Goal: Contribute content: Add original content to the website for others to see

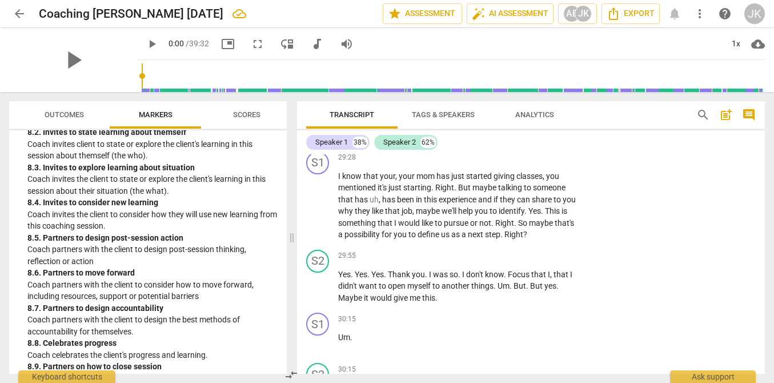
scroll to position [1528, 0]
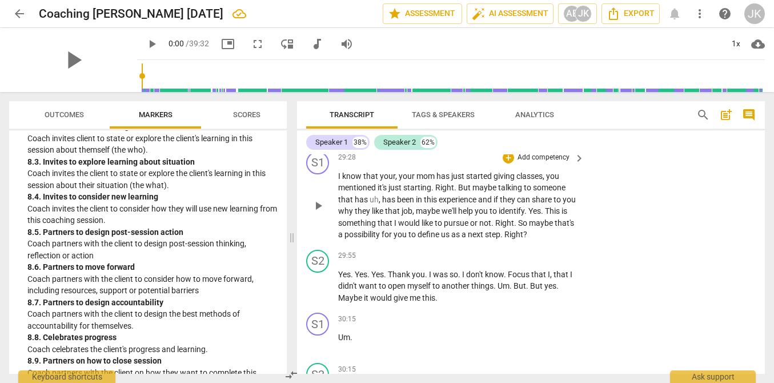
click at [545, 163] on p "Add competency" at bounding box center [543, 158] width 54 height 10
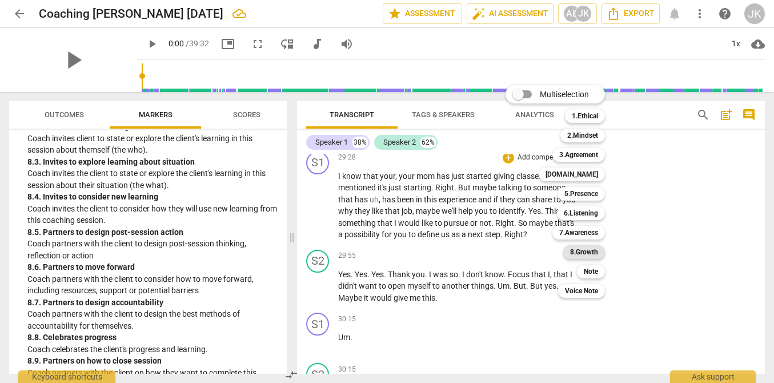
click at [583, 248] on b "8.Growth" at bounding box center [584, 252] width 28 height 14
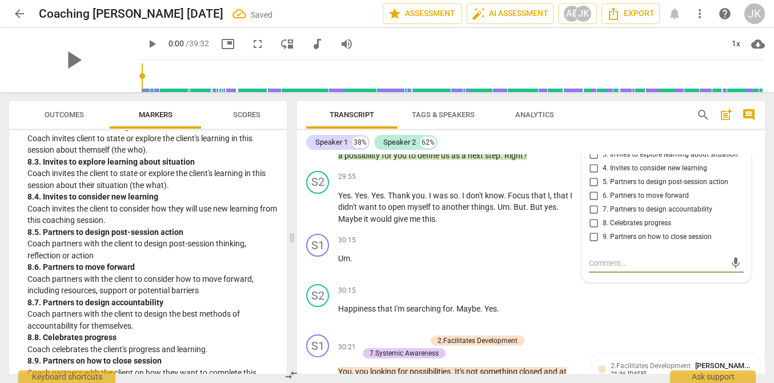
scroll to position [5011, 0]
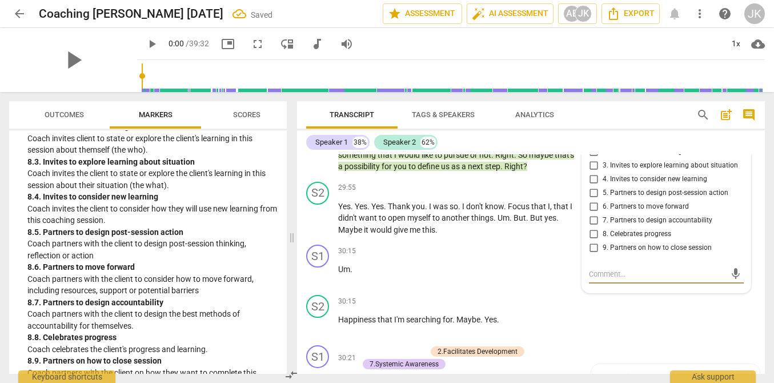
click at [611, 198] on span "5. Partners to design post-session action" at bounding box center [666, 193] width 126 height 10
click at [603, 200] on input "5. Partners to design post-session action" at bounding box center [593, 193] width 18 height 14
checkbox input "true"
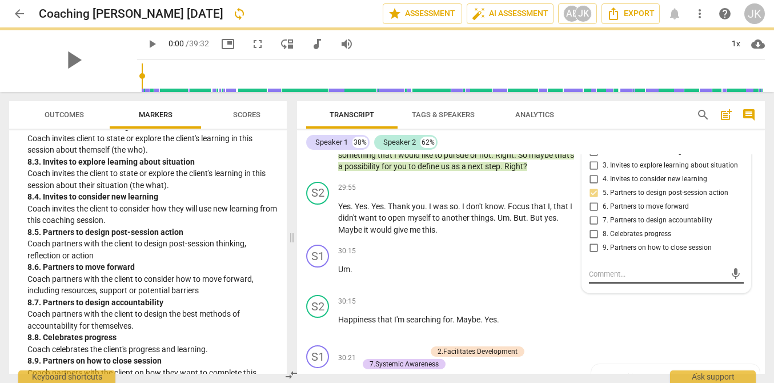
click at [601, 279] on textarea at bounding box center [657, 273] width 137 height 11
type textarea "I"
type textarea "IC"
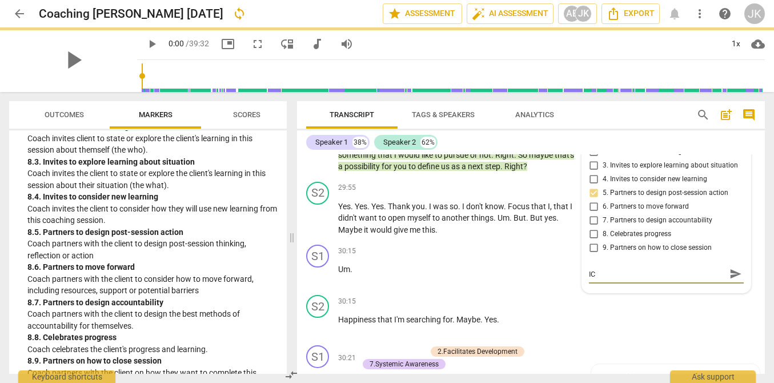
type textarea "ICF"
type textarea "ICF w"
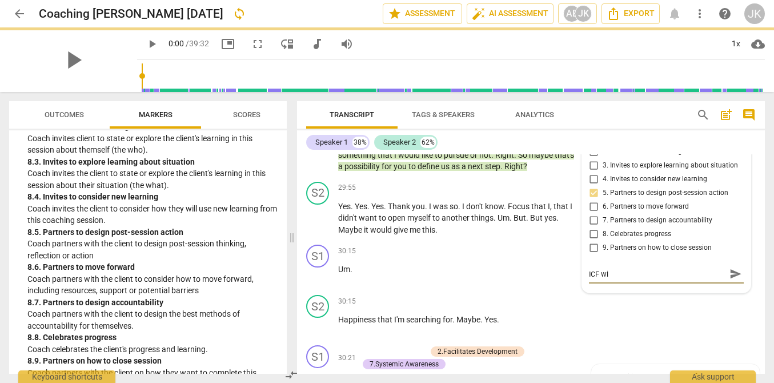
type textarea "ICF wil"
type textarea "ICF will"
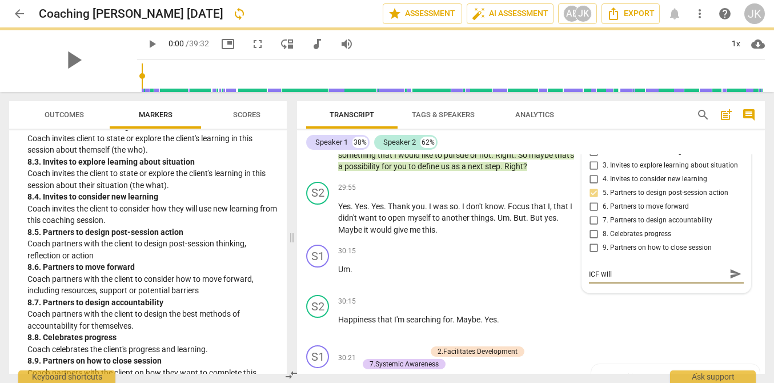
type textarea "ICF will w"
type textarea "ICF will wa"
type textarea "ICF will wan"
type textarea "ICF will want"
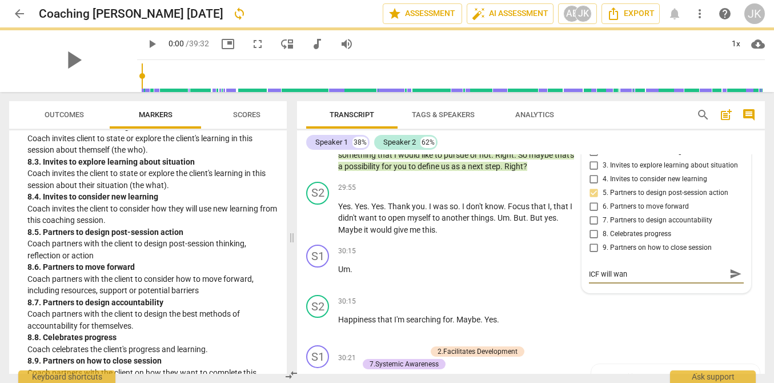
type textarea "ICF will want"
type textarea "ICF will want t"
type textarea "ICF will want to"
type textarea "ICF will want to s"
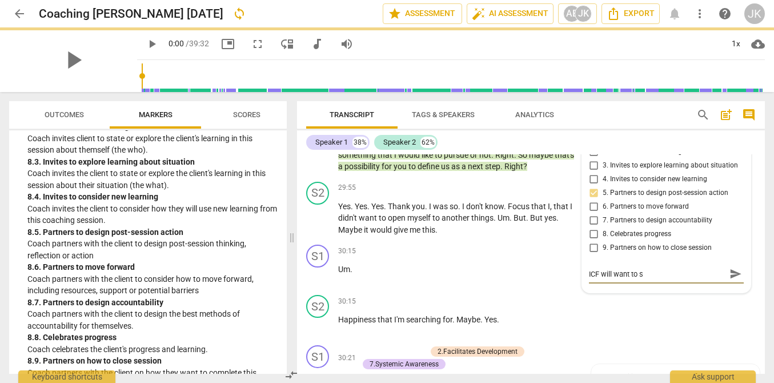
type textarea "ICF will want to se"
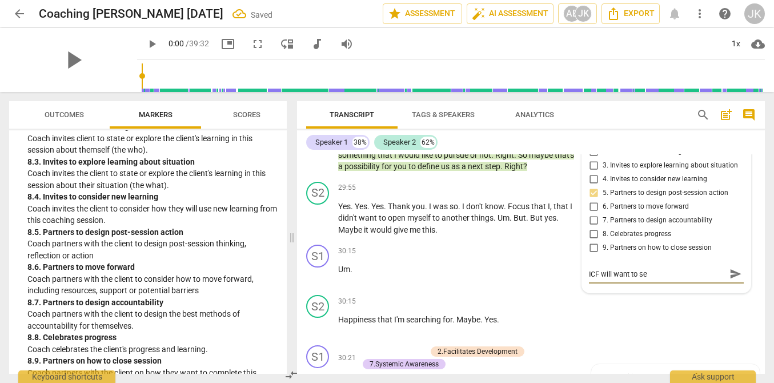
type textarea "ICF will want to see"
type textarea "ICF will want to see a"
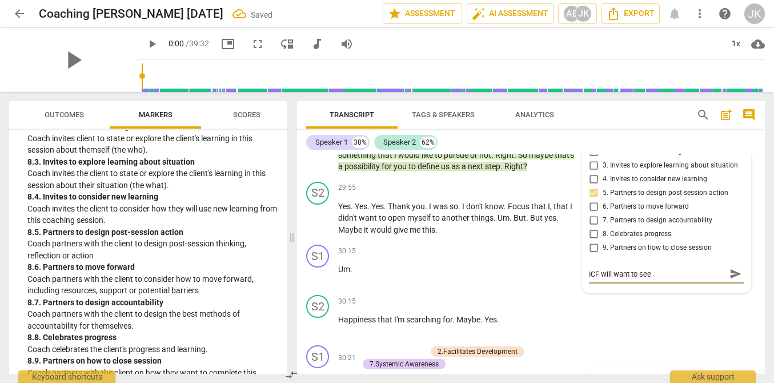
type textarea "ICF will want to see a"
type textarea "ICF will want to see a b"
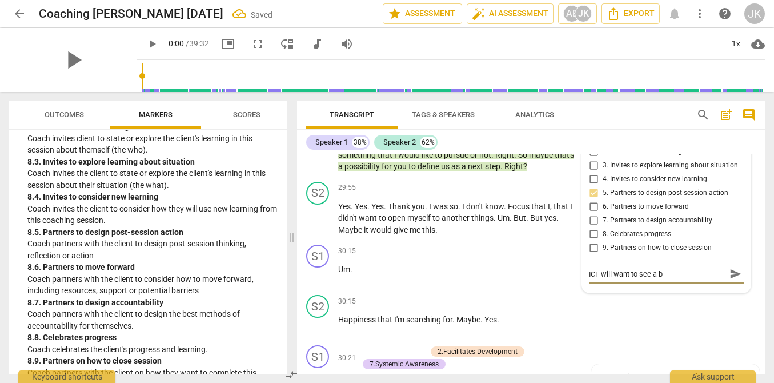
type textarea "ICF will want to see a br"
type textarea "ICF will want to see a bro"
type textarea "ICF will want to see a broa"
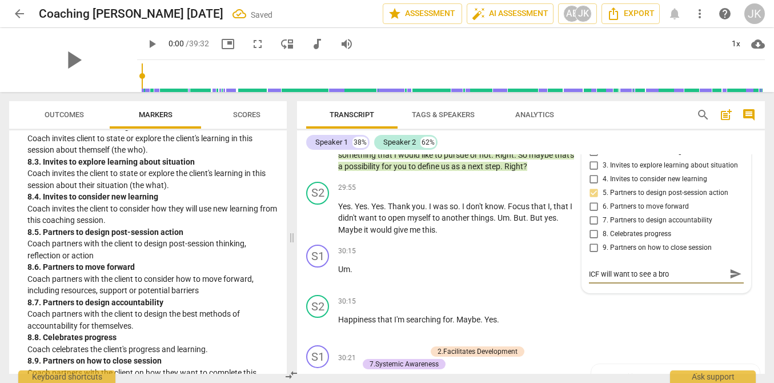
type textarea "ICF will want to see a broa"
type textarea "ICF will want to see a broad"
type textarea "ICF will want to see a broade"
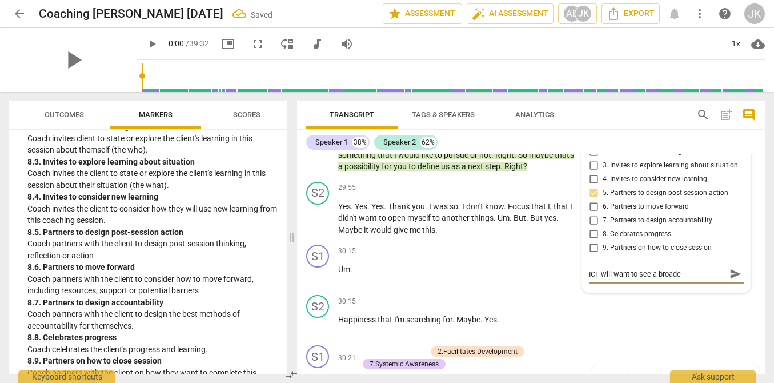
type textarea "ICF will want to see a broader"
type textarea "ICF will want to see a broader q"
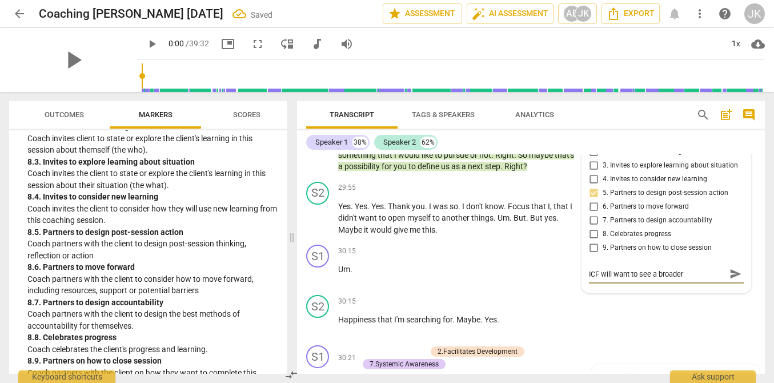
type textarea "ICF will want to see a broader q"
type textarea "ICF will want to see a broader qu"
type textarea "ICF will want to see a broader que"
type textarea "ICF will want to see a broader quer"
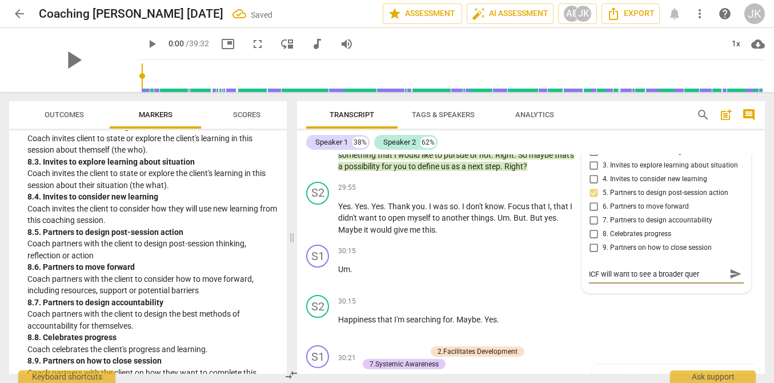
type textarea "ICF will want to see a broader quert"
type textarea "ICF will want to see a broader querto"
type textarea "ICF will want to see a broader querton"
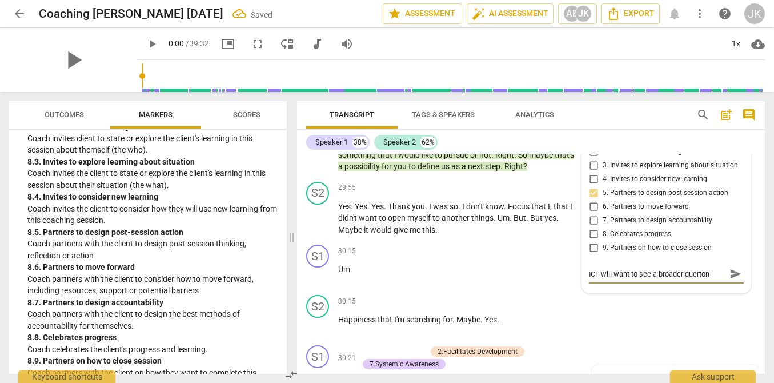
type textarea "ICF will want to see a broader querton"
type textarea "ICF will want to see a broader querto"
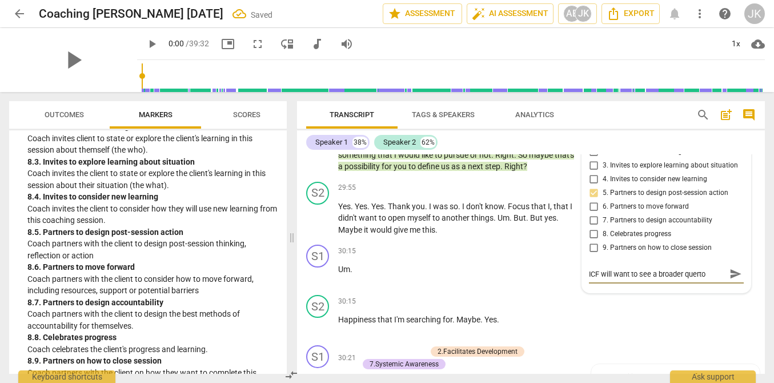
type textarea "ICF will want to see a broader quert"
type textarea "ICF will want to see a broader quer"
type textarea "ICF will want to see a broader quers"
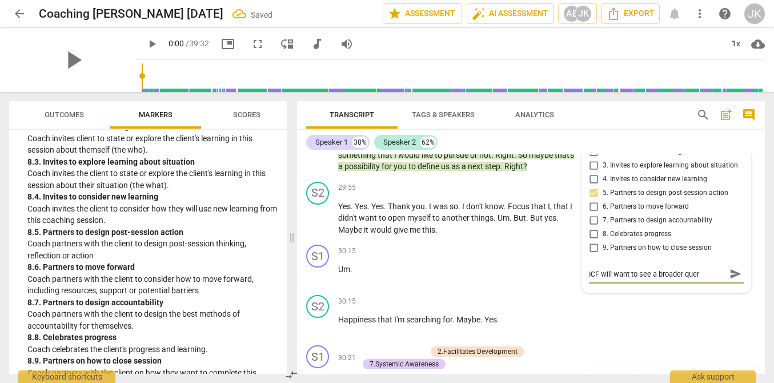
type textarea "ICF will want to see a broader quers"
type textarea "ICF will want to see a broader querst"
type textarea "ICF will want to see a broader quersti"
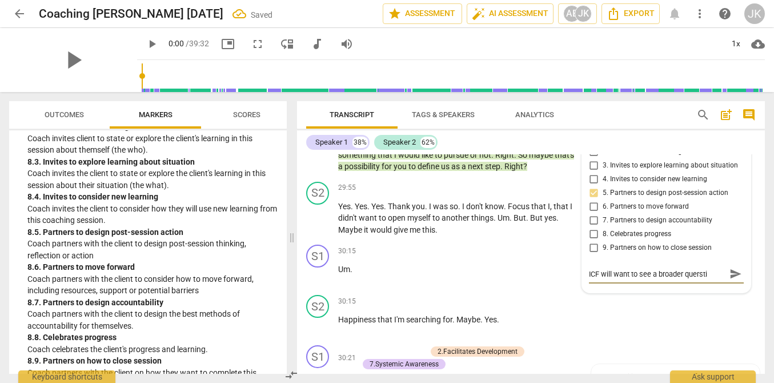
type textarea "ICF will want to see a broader querstio"
type textarea "ICF will want to see a broader querstion"
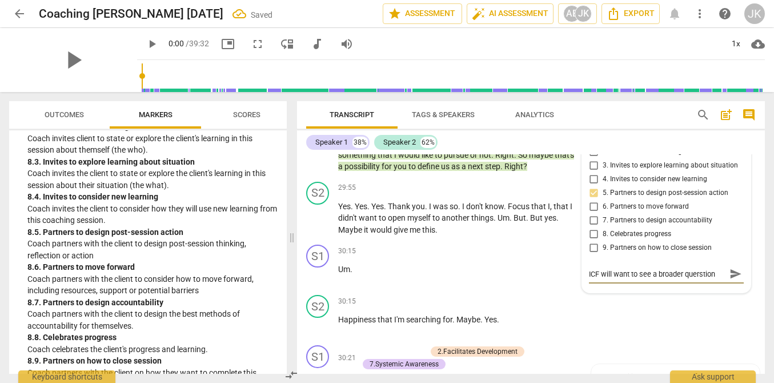
type textarea "ICF will want to see a broader querstion"
type textarea "ICF will want to see a broader querstion w"
type textarea "ICF will want to see a broader querstion wh"
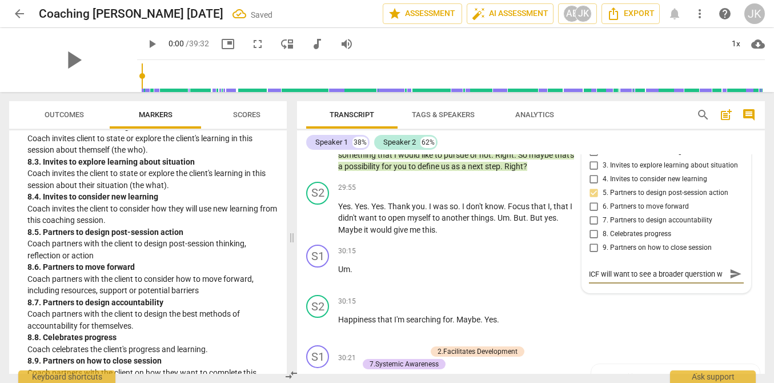
type textarea "ICF will want to see a broader querstion wh"
type textarea "ICF will want to see a broader querstion whe"
type textarea "ICF will want to see a broader querstion wher"
type textarea "ICF will want to see a broader querstion whe"
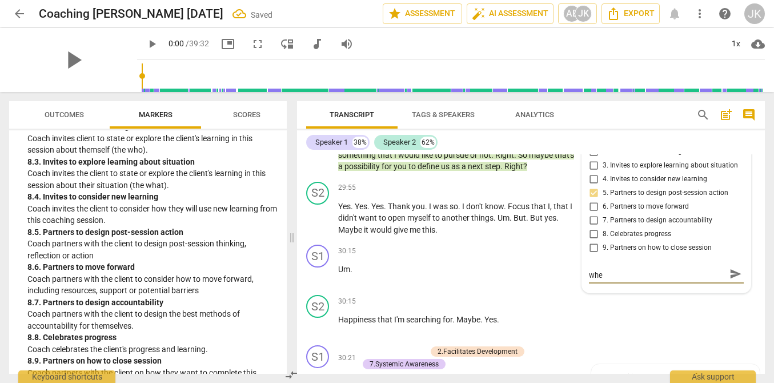
type textarea "ICF will want to see a broader querstion wh"
type textarea "ICF will want to see a broader querstion w"
type textarea "ICF will want to see a broader querstion"
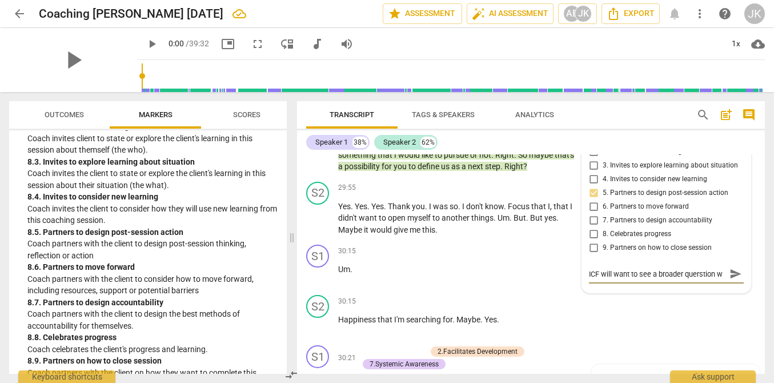
type textarea "ICF will want to see a broader querstion"
type textarea "ICF will want to see a broader querstio"
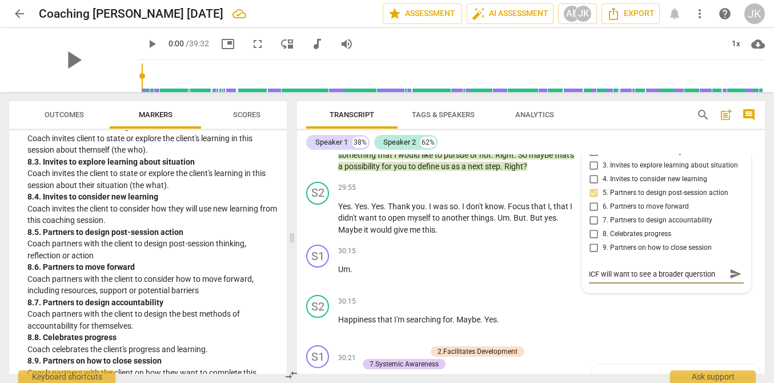
type textarea "ICF will want to see a broader querstio"
type textarea "ICF will want to see a broader quersti"
type textarea "ICF will want to see a broader querst"
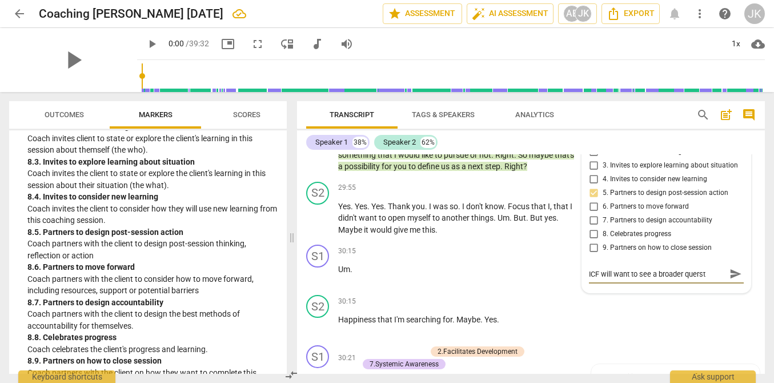
type textarea "ICF will want to see a broader quers"
type textarea "ICF will want to see a broader quer"
type textarea "ICF will want to see a broader que"
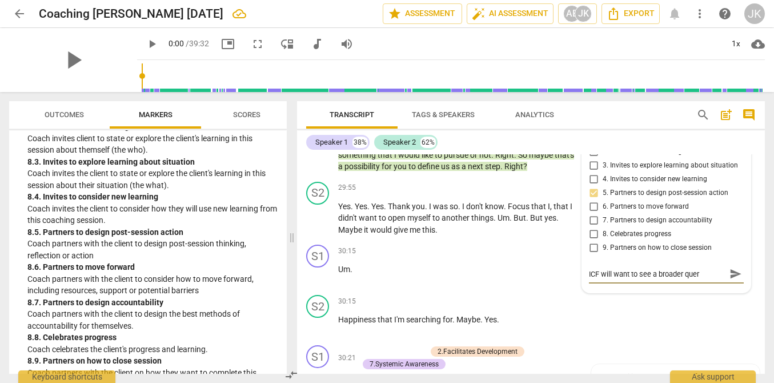
type textarea "ICF will want to see a broader que"
type textarea "ICF will want to see a broader ques"
type textarea "ICF will want to see a broader quest"
type textarea "ICF will want to see a broader questi"
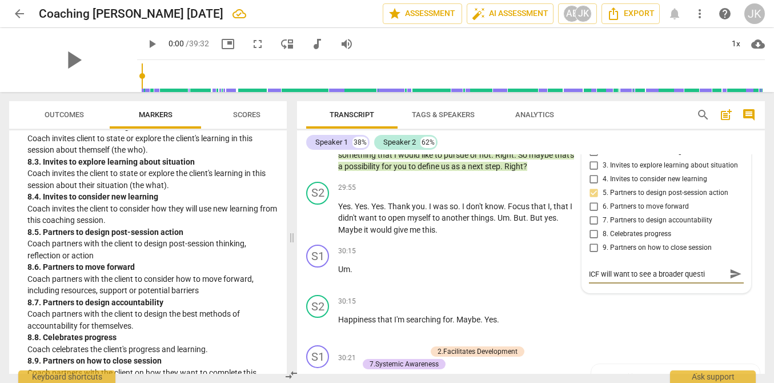
type textarea "ICF will want to see a broader questio"
type textarea "ICF will want to see a broader question"
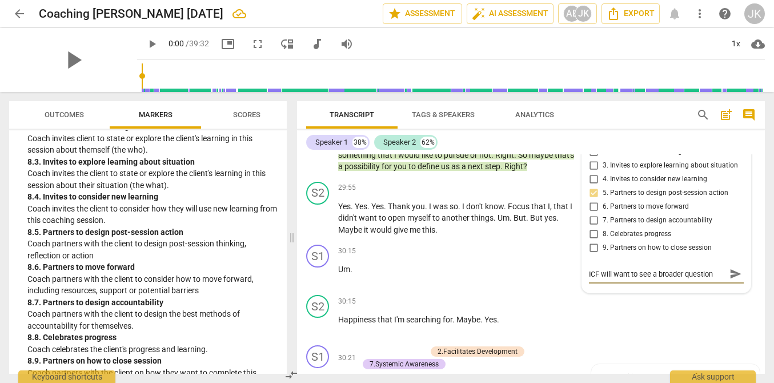
type textarea "ICF will want to see a broader question"
type textarea "ICF will want to see a broader question w"
type textarea "ICF will want to see a broader question wh"
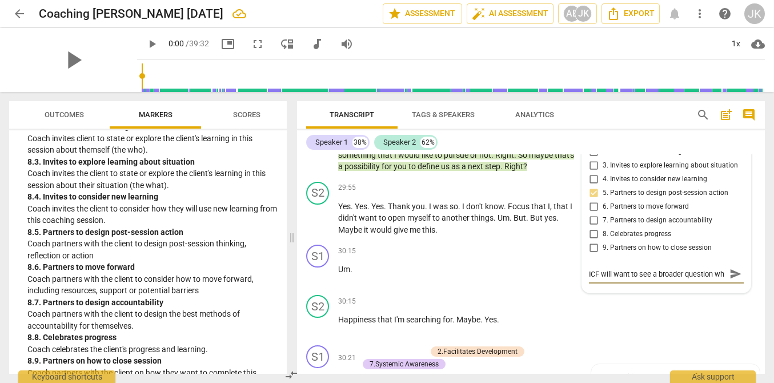
type textarea "ICF will want to see a broader question whe"
type textarea "ICF will want to see a broader question wher"
type textarea "ICF will want to see a broader question where"
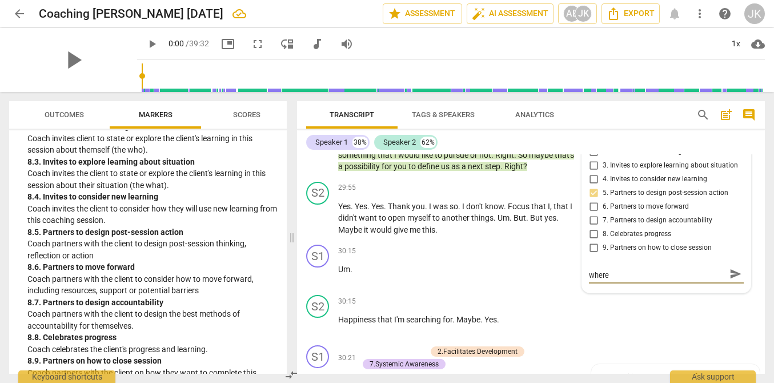
type textarea "ICF will want to see a broader question where"
type textarea "ICF will want to see a broader question where c"
type textarea "ICF will want to see a broader question where cl"
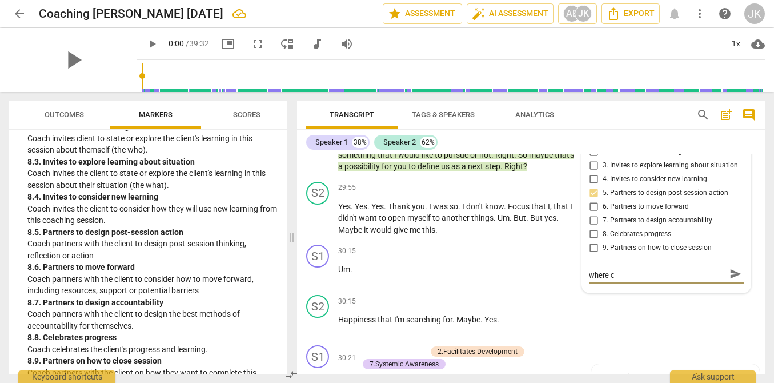
type textarea "ICF will want to see a broader question where cl"
type textarea "ICF will want to see a broader question where cli"
type textarea "ICF will want to see a broader question where clie"
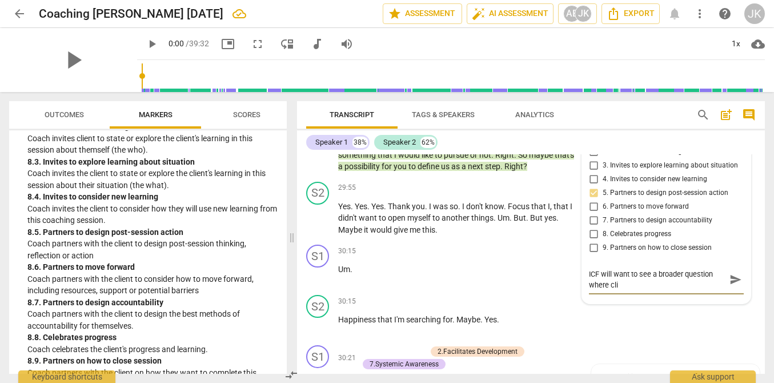
type textarea "ICF will want to see a broader question where clie"
type textarea "ICF will want to see a broader question where clien"
type textarea "ICF will want to see a broader question where client"
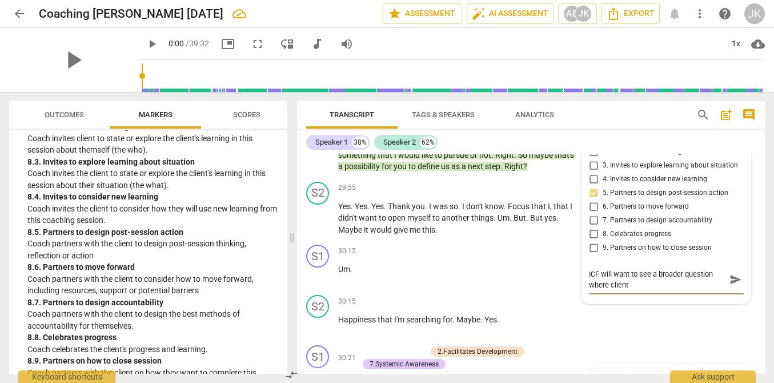
type textarea "ICF will want to see a broader question where client"
type textarea "ICF will want to see a broader question where client c"
type textarea "ICF will want to see a broader question where client co"
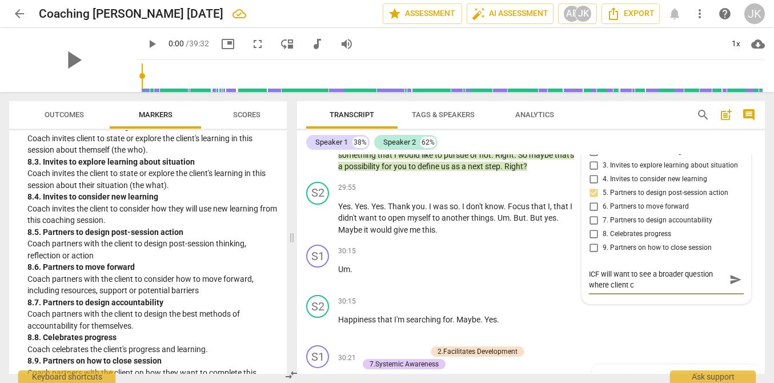
type textarea "ICF will want to see a broader question where client co"
type textarea "ICF will want to see a broader question where client com"
type textarea "ICF will want to see a broader question where client come"
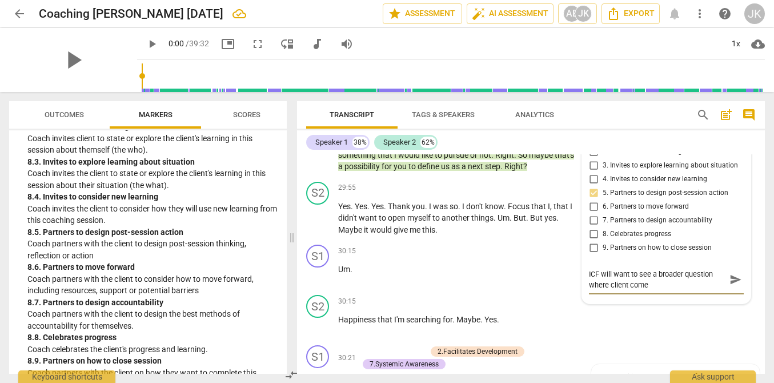
type textarea "ICF will want to see a broader question where client comes"
type textarea "ICF will want to see a broader question where client comes u"
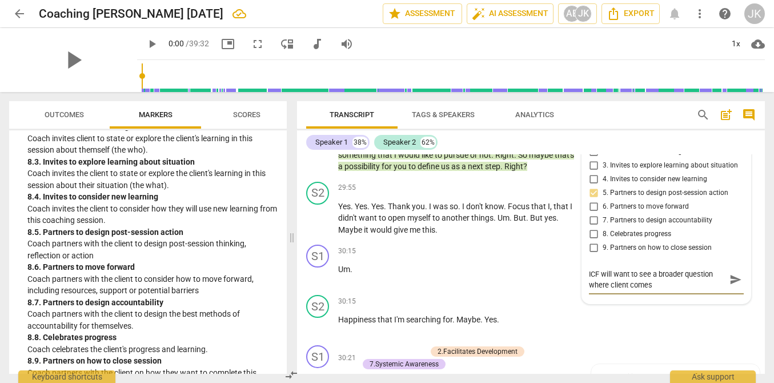
type textarea "ICF will want to see a broader question where client comes u"
type textarea "ICF will want to see a broader question where client comes up"
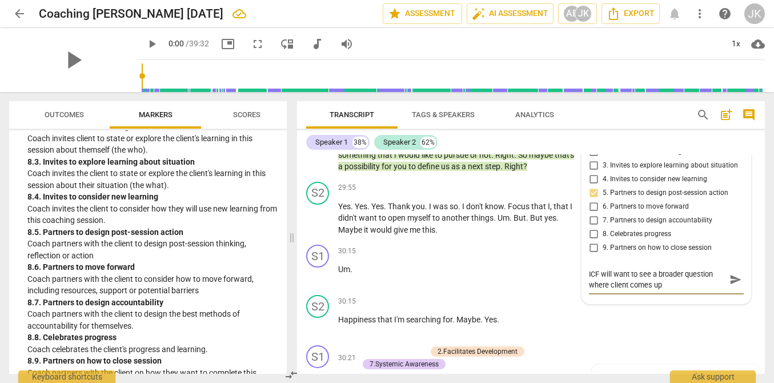
type textarea "ICF will want to see a broader question where client comes up w"
type textarea "ICF will want to see a broader question where client comes up wi"
type textarea "ICF will want to see a broader question where client comes up wit"
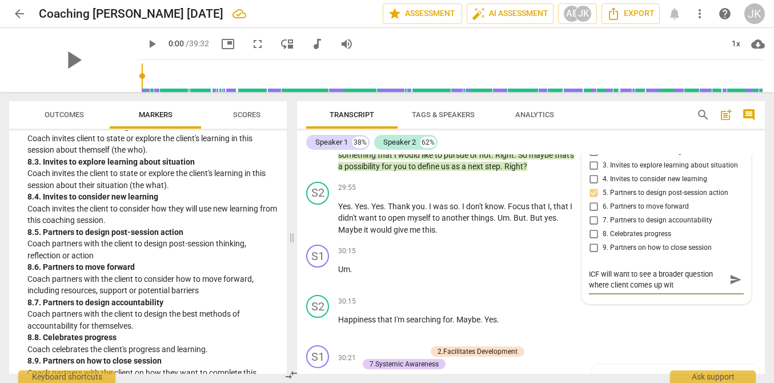
type textarea "ICF will want to see a broader question where client comes up with"
type textarea "ICF will want to see a broader question where client comes up with t"
type textarea "ICF will want to see a broader question where client comes up with th"
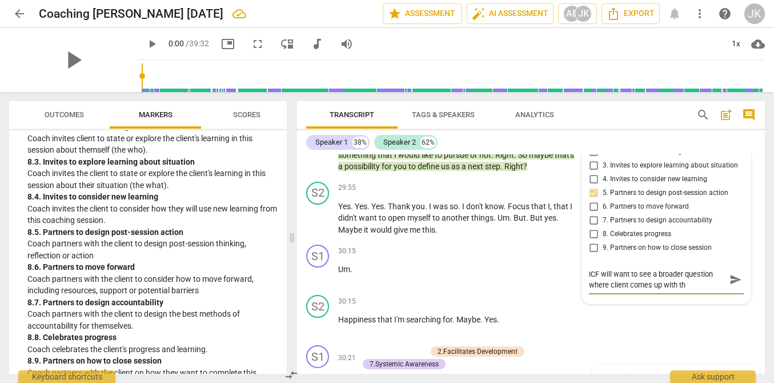
type textarea "ICF will want to see a broader question where client comes up with the"
type textarea "ICF will want to see a broader question where client comes up with the a"
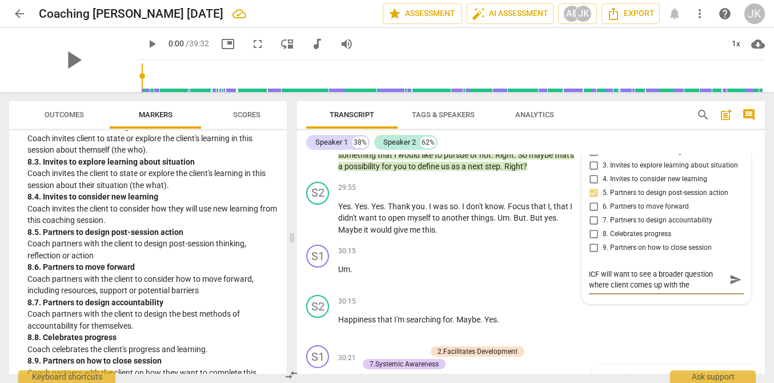
type textarea "ICF will want to see a broader question where client comes up with the a"
type textarea "ICF will want to see a broader question where client comes up with the ac"
type textarea "ICF will want to see a broader question where client comes up with the act"
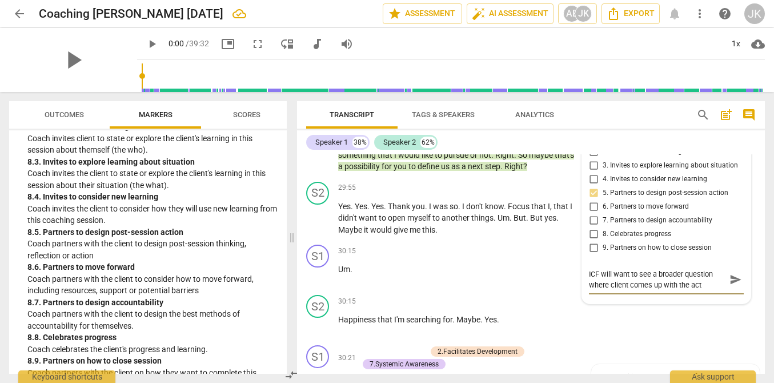
type textarea "ICF will want to see a broader question where client comes up with the acti"
type textarea "ICF will want to see a broader question where client comes up with the actio"
type textarea "ICF will want to see a broader question where client comes up with the action"
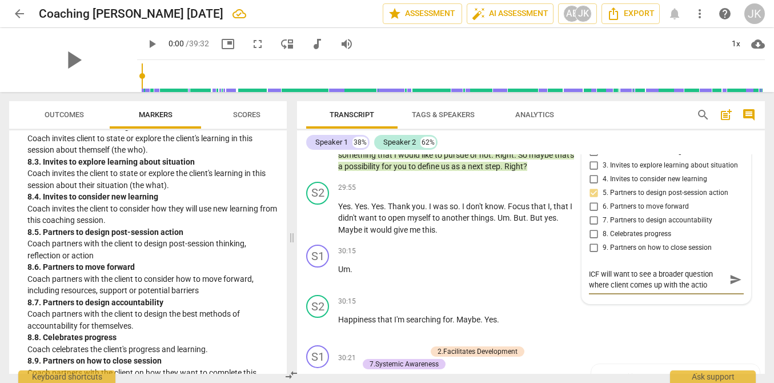
type textarea "ICF will want to see a broader question where client comes up with the action"
type textarea "ICF will want to see a broader question where client comes up with the action r"
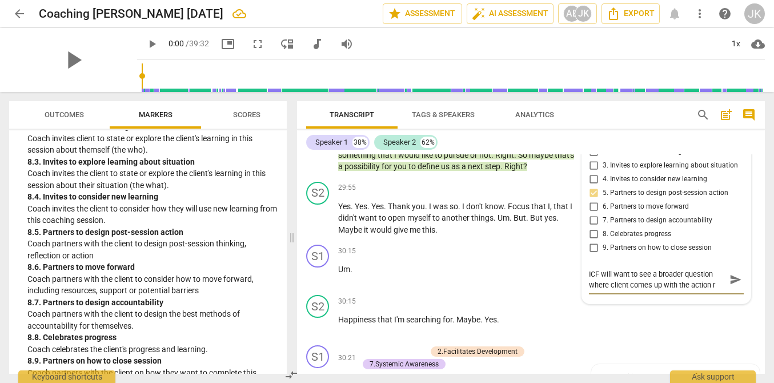
type textarea "ICF will want to see a broader question where client comes up with the action ra"
type textarea "ICF will want to see a broader question where client comes up with the action r…"
type textarea "ICF will want to see a broader question where client comes up with the action […"
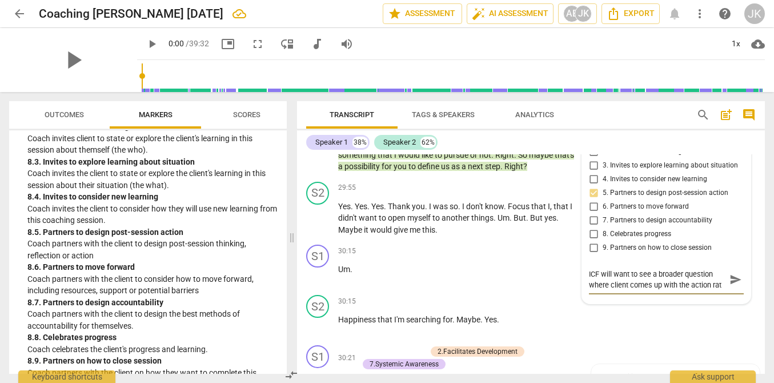
type textarea "ICF will want to see a broader question where client comes up with the action […"
click at [730, 291] on span "send" at bounding box center [735, 284] width 13 height 13
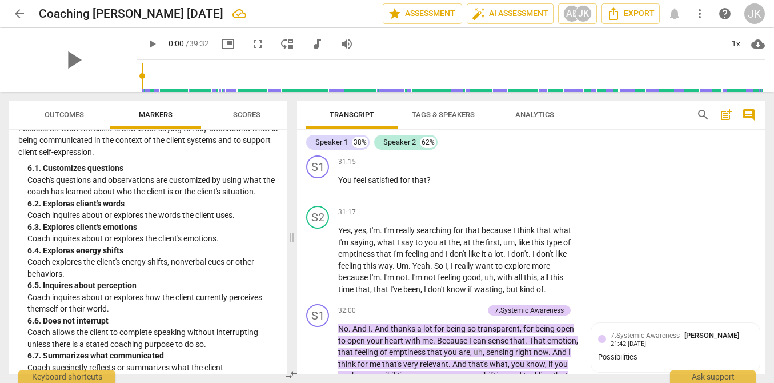
scroll to position [828, 0]
click at [529, 167] on p "Add competency" at bounding box center [543, 162] width 54 height 10
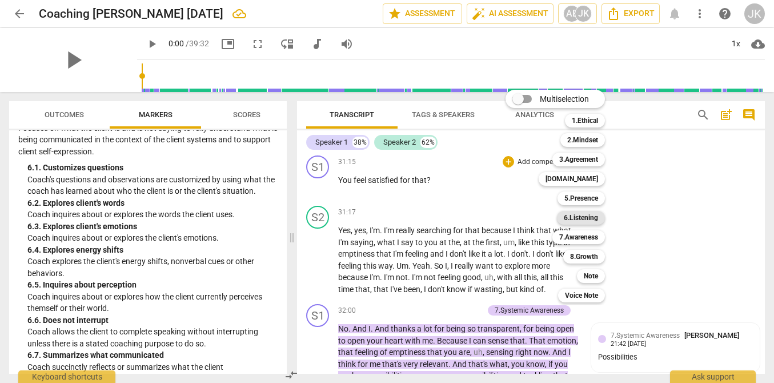
click at [581, 217] on b "6.Listening" at bounding box center [581, 218] width 34 height 14
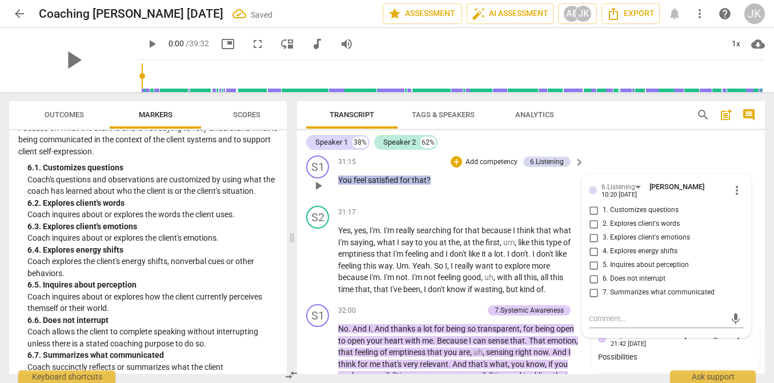
click at [606, 243] on span "3. Explores client's emotions" at bounding box center [646, 237] width 87 height 10
click at [603, 244] on input "3. Explores client's emotions" at bounding box center [593, 238] width 18 height 14
click at [476, 294] on p "Yes , yes , I'm . I'm really searching for that because I think that what I'm s…" at bounding box center [458, 259] width 240 height 70
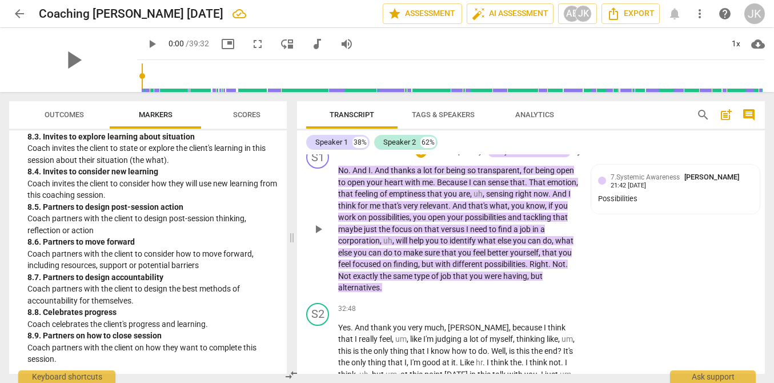
scroll to position [5761, 0]
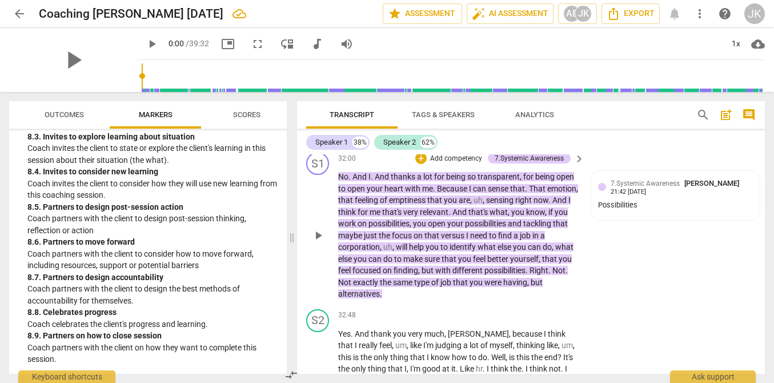
click at [448, 164] on p "Add competency" at bounding box center [456, 159] width 54 height 10
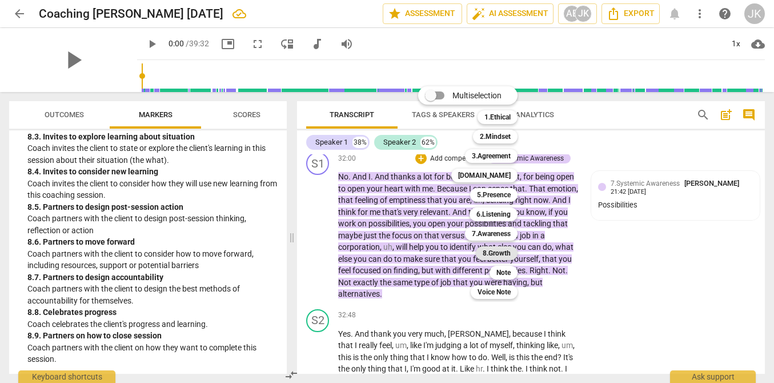
click at [507, 254] on b "8.Growth" at bounding box center [497, 253] width 28 height 14
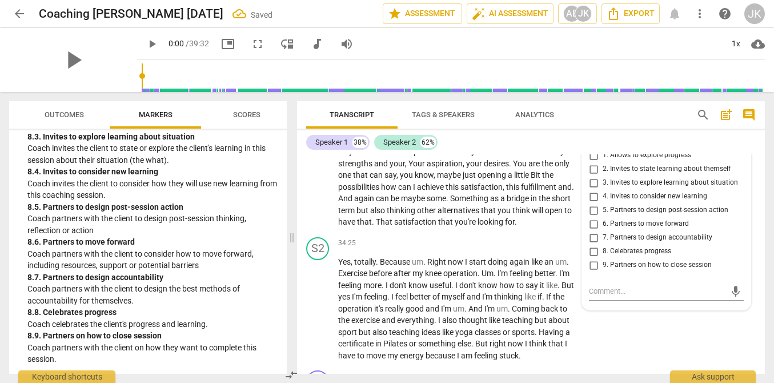
scroll to position [6075, 0]
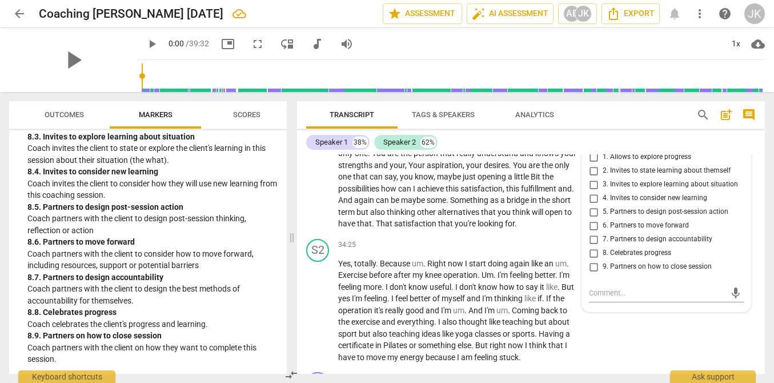
click at [641, 258] on span "8. Celebrates progress" at bounding box center [637, 253] width 69 height 10
click at [603, 260] on input "8. Celebrates progress" at bounding box center [593, 253] width 18 height 14
click at [434, 251] on div "34:25 + Add competency keyboard_arrow_right" at bounding box center [461, 245] width 247 height 13
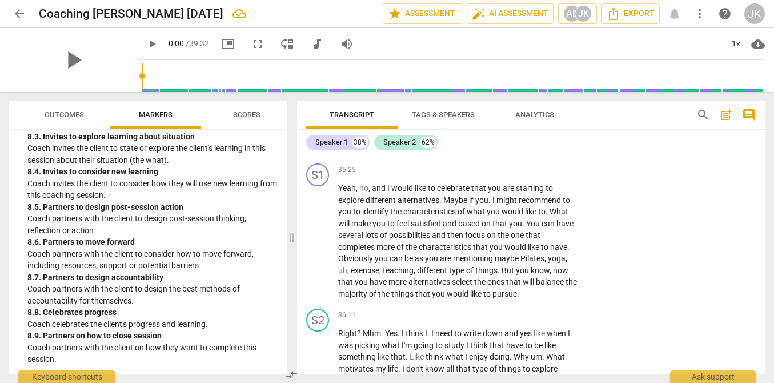
scroll to position [6286, 0]
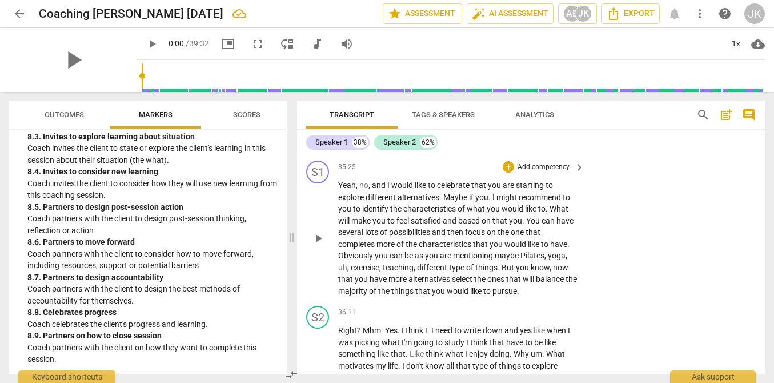
click at [540, 172] on p "Add competency" at bounding box center [543, 167] width 54 height 10
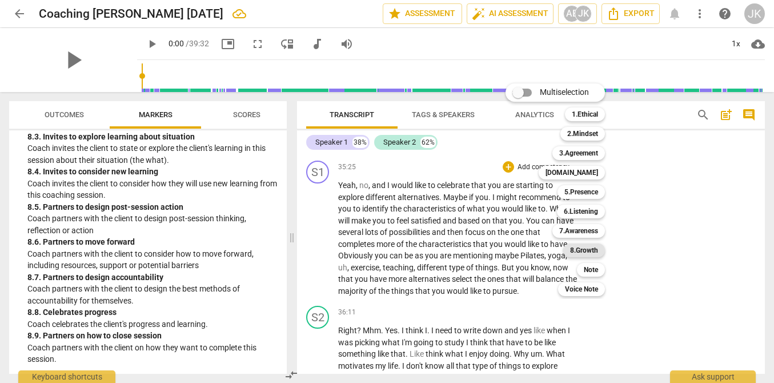
click at [593, 254] on b "8.Growth" at bounding box center [584, 250] width 28 height 14
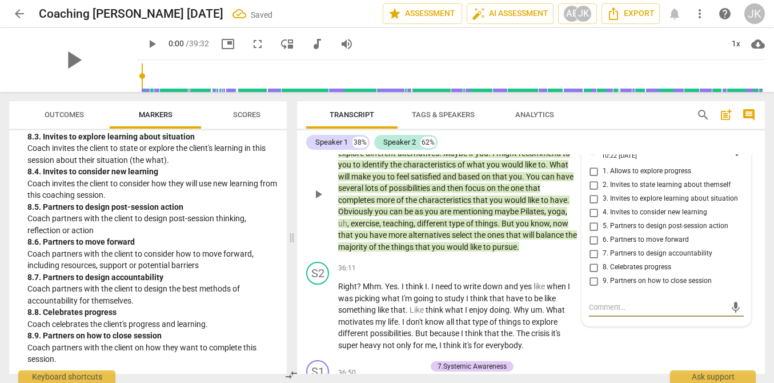
scroll to position [6330, 0]
click at [636, 273] on span "8. Celebrates progress" at bounding box center [637, 268] width 69 height 10
click at [603, 275] on input "8. Celebrates progress" at bounding box center [593, 268] width 18 height 14
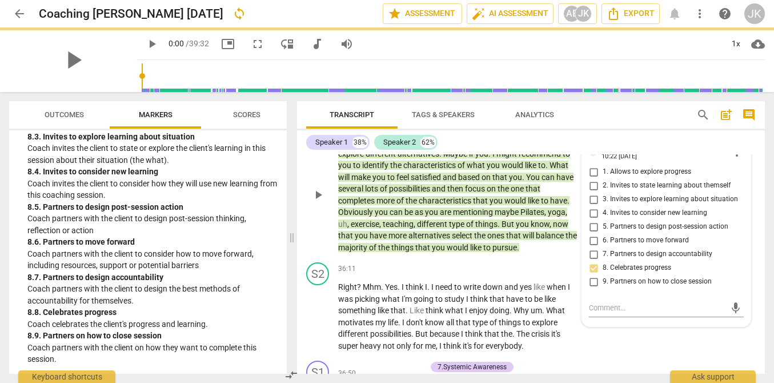
click at [620, 232] on span "5. Partners to design post-session action" at bounding box center [666, 227] width 126 height 10
click at [603, 234] on input "5. Partners to design post-session action" at bounding box center [593, 227] width 18 height 14
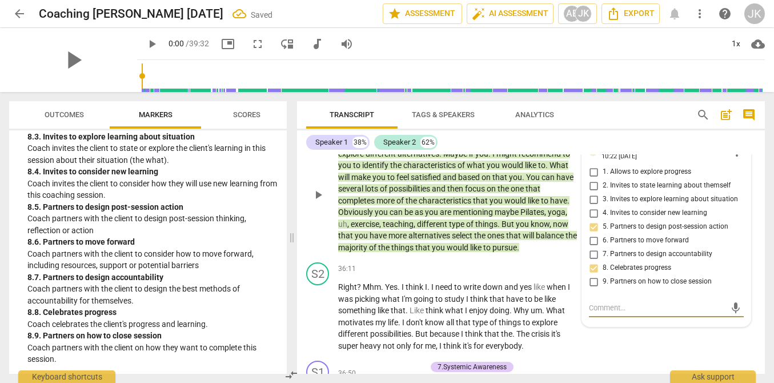
click at [600, 313] on textarea at bounding box center [657, 307] width 137 height 11
click at [692, 324] on textarea "Keep looking for ways to partner instead of providing" at bounding box center [657, 313] width 137 height 22
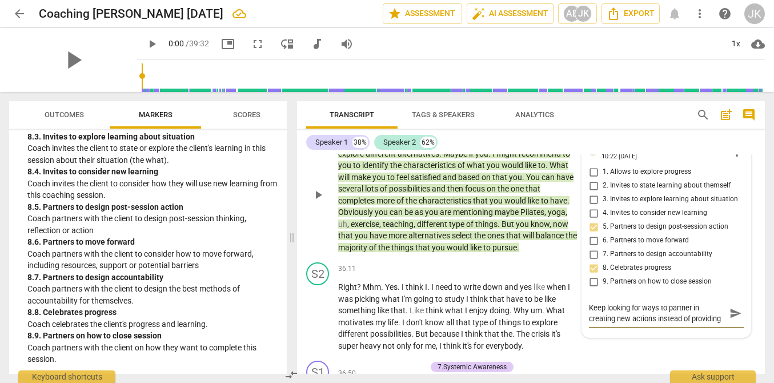
click at [691, 324] on textarea "Keep looking for ways to partner in creating new actions instead of providing" at bounding box center [657, 313] width 137 height 22
click at [730, 319] on span "send" at bounding box center [735, 313] width 13 height 13
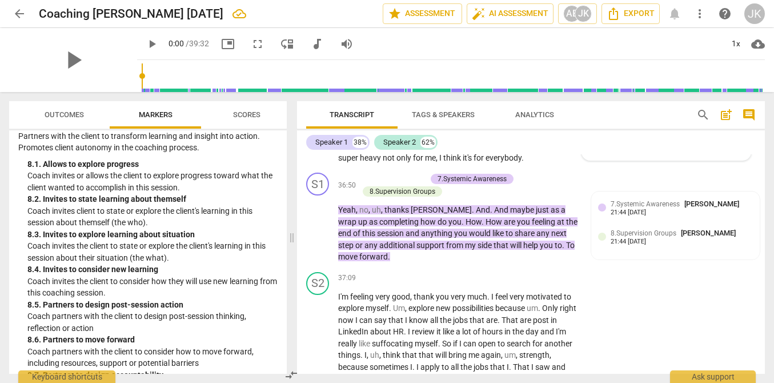
scroll to position [1455, 0]
click at [415, 184] on p "Add competency" at bounding box center [399, 179] width 54 height 10
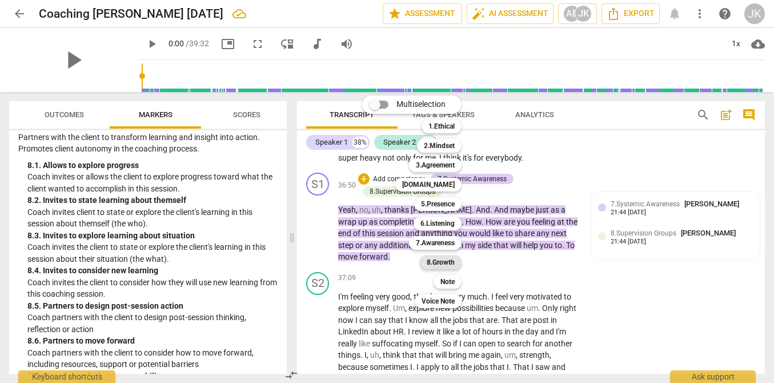
click at [444, 261] on b "8.Growth" at bounding box center [441, 262] width 28 height 14
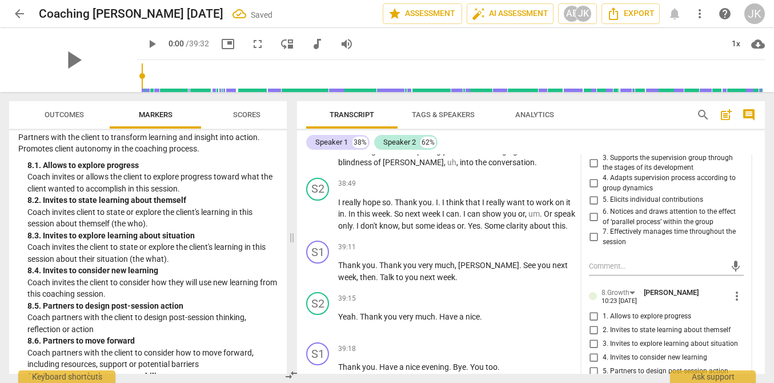
scroll to position [7020, 0]
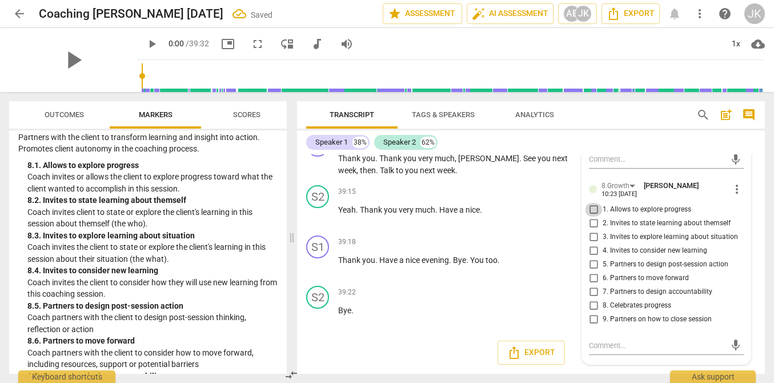
click at [596, 203] on input "1. Allows to explore progress" at bounding box center [593, 210] width 18 height 14
click at [618, 340] on textarea at bounding box center [657, 345] width 137 height 11
click at [603, 340] on textarea "Greatjob putting this back to client to say." at bounding box center [657, 345] width 137 height 11
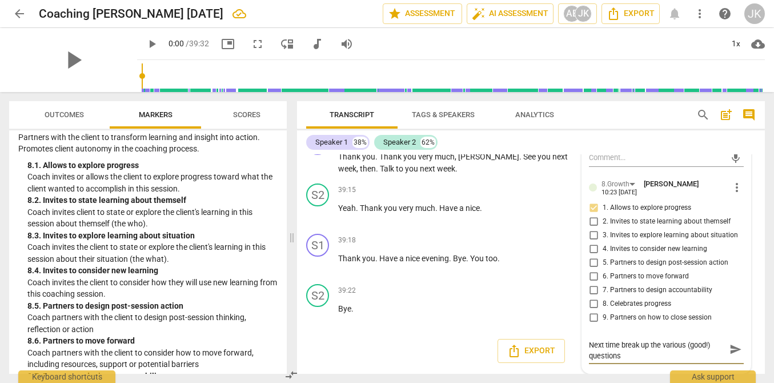
scroll to position [0, 0]
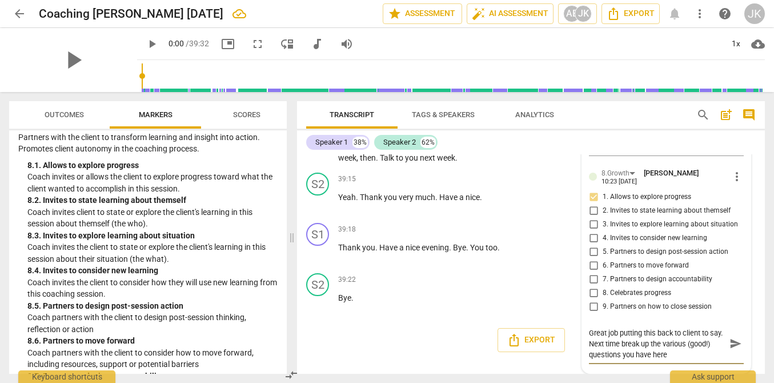
click at [729, 343] on span "send" at bounding box center [735, 343] width 13 height 13
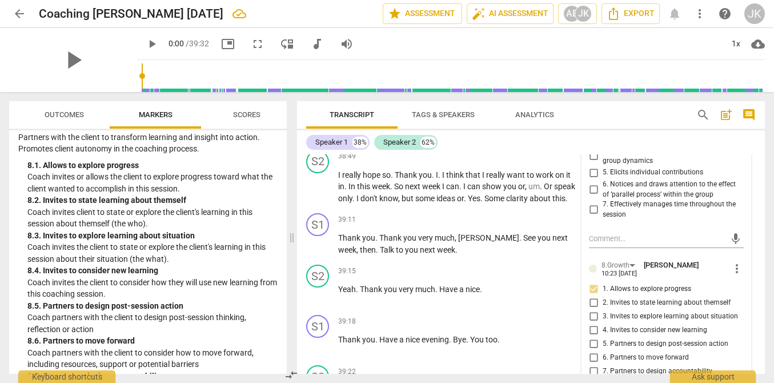
scroll to position [7031, 0]
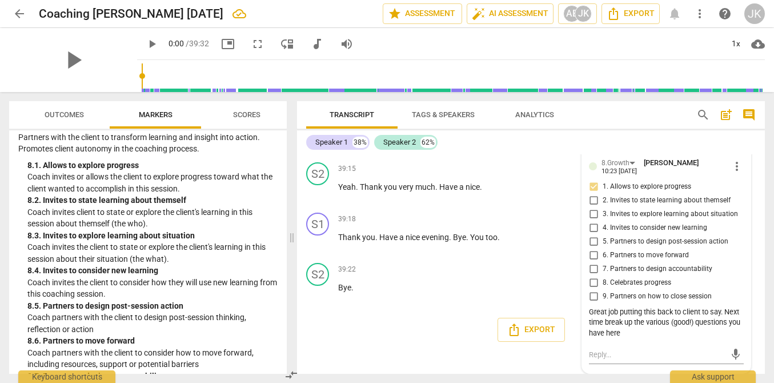
click at [672, 334] on div "Great job putting this back to client to say. Next time break up the various (g…" at bounding box center [666, 323] width 155 height 32
click at [664, 331] on div "Great job putting this back to client to say. Next time break up the various (g…" at bounding box center [666, 323] width 155 height 32
click at [730, 166] on span "more_vert" at bounding box center [737, 166] width 14 height 14
click at [726, 168] on li "Edit" at bounding box center [744, 166] width 39 height 22
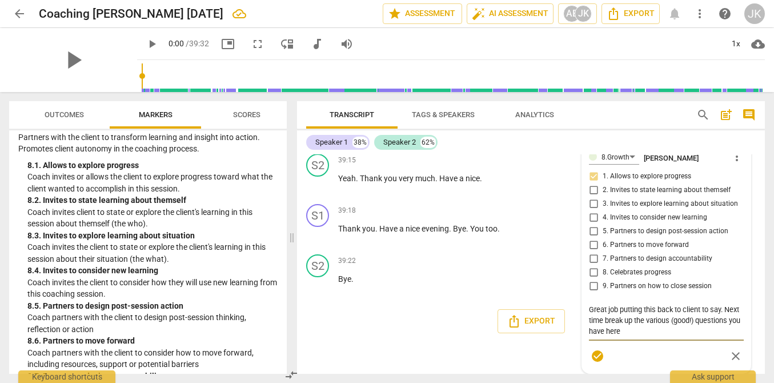
click at [671, 336] on textarea "Great job putting this back to client to say. Next time break up the various (g…" at bounding box center [666, 320] width 155 height 33
click at [480, 245] on div "39:18 + Add competency keyboard_arrow_right Thank you . Have a nice evening . B…" at bounding box center [461, 224] width 247 height 41
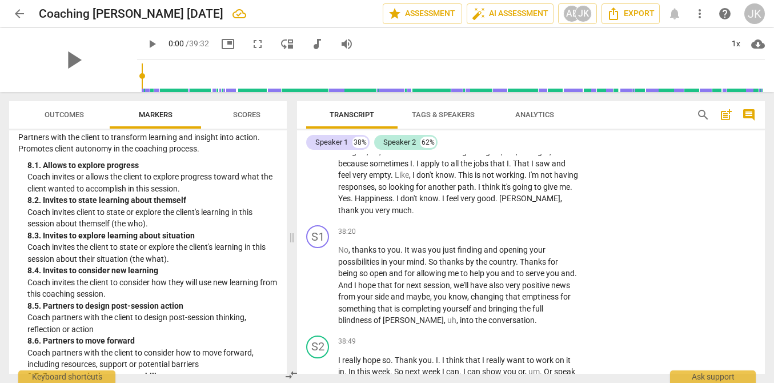
scroll to position [6723, 0]
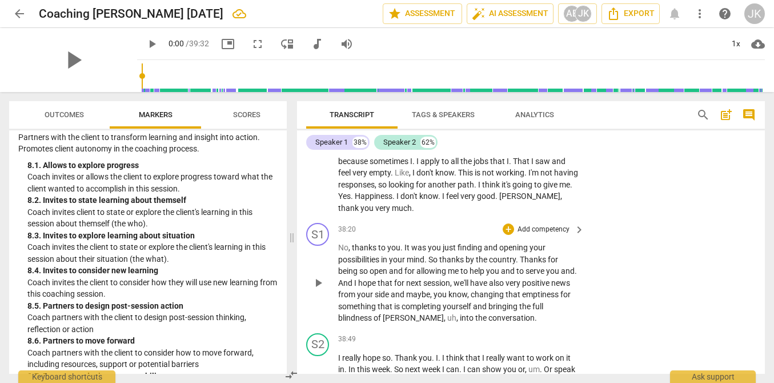
click at [528, 235] on p "Add competency" at bounding box center [543, 229] width 54 height 10
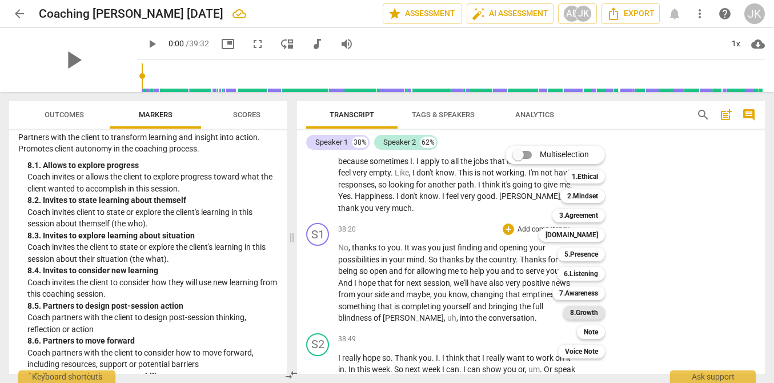
click at [589, 311] on b "8.Growth" at bounding box center [584, 313] width 28 height 14
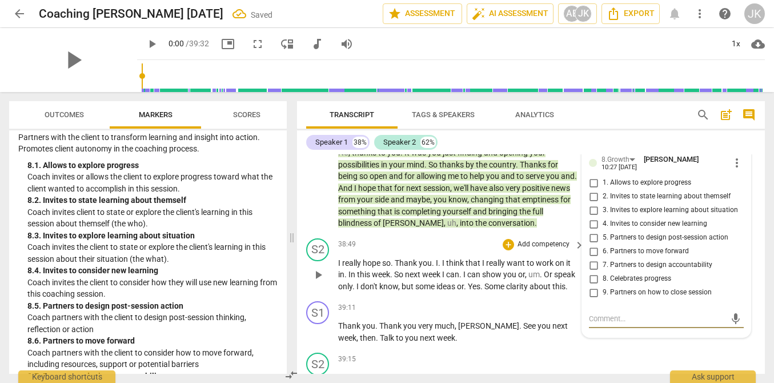
scroll to position [6815, 0]
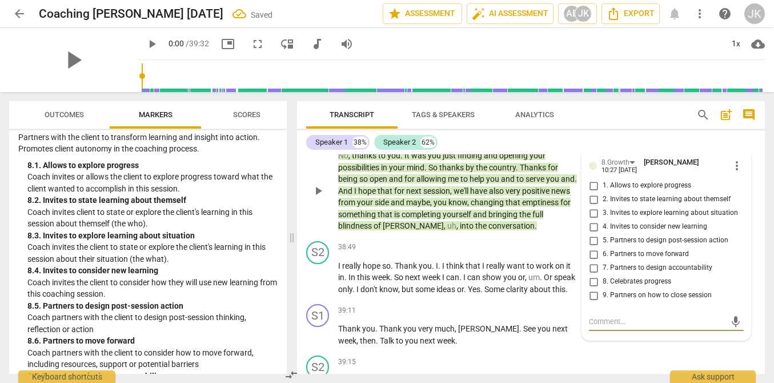
click at [645, 204] on span "2. Invites to state learning about themself" at bounding box center [667, 199] width 128 height 10
click at [603, 206] on input "2. Invites to state learning about themself" at bounding box center [593, 199] width 18 height 14
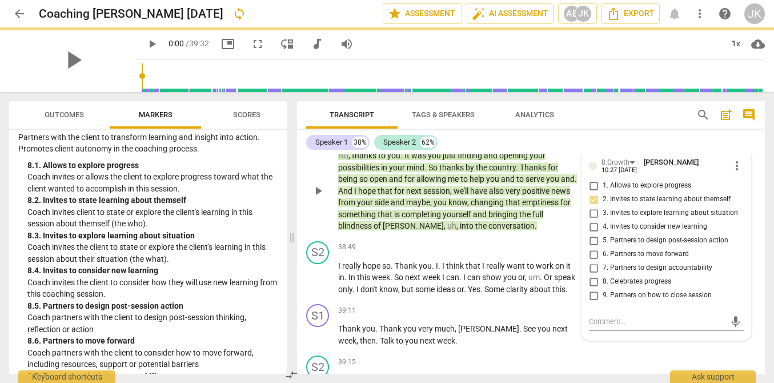
click at [638, 218] on span "3. Invites to explore learning about situation" at bounding box center [670, 213] width 135 height 10
click at [603, 220] on input "3. Invites to explore learning about situation" at bounding box center [593, 213] width 18 height 14
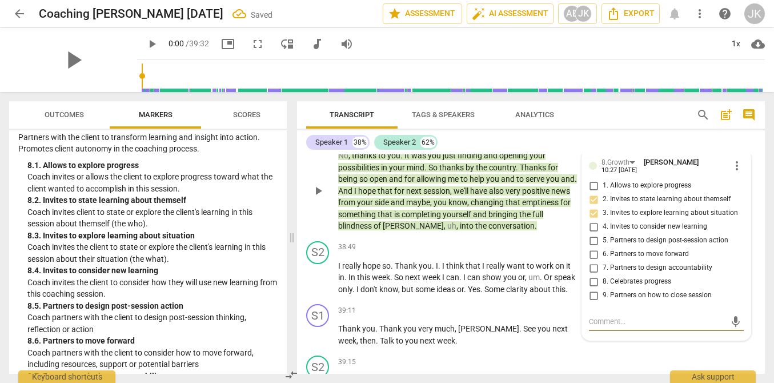
click at [600, 327] on textarea at bounding box center [657, 321] width 137 height 11
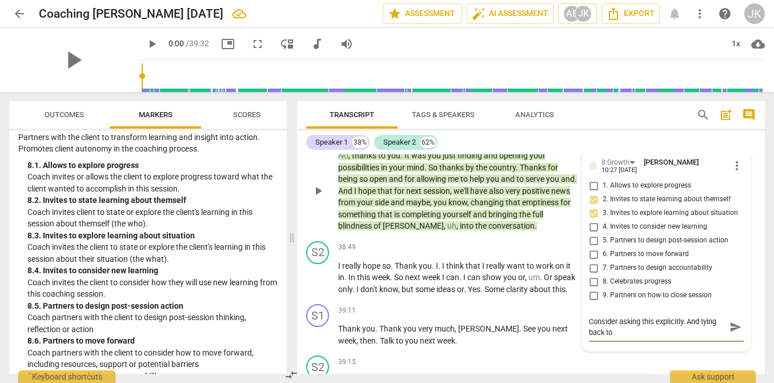
scroll to position [0, 0]
drag, startPoint x: 688, startPoint y: 341, endPoint x: 705, endPoint y: 369, distance: 32.8
click at [706, 0] on div "arrow_back Coaching [PERSON_NAME] [DATE] edit star Assessment auto_fix_high AI …" at bounding box center [387, 0] width 774 height 0
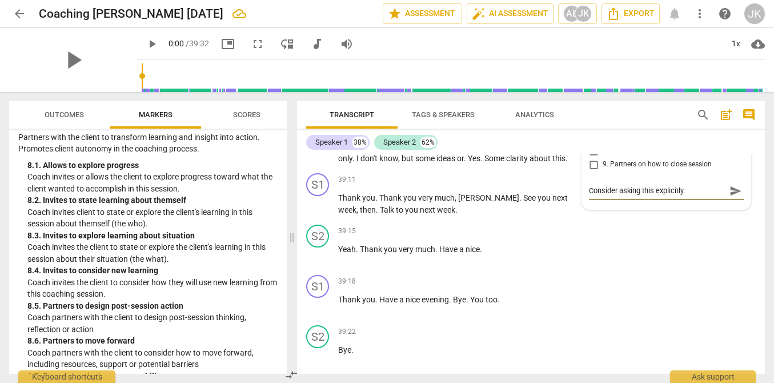
scroll to position [7020, 0]
